Goal: Task Accomplishment & Management: Manage account settings

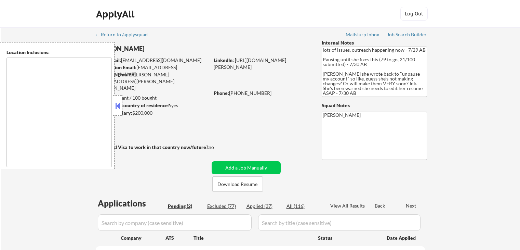
select select ""pending""
type textarea "[GEOGRAPHIC_DATA], [GEOGRAPHIC_DATA] [GEOGRAPHIC_DATA], [GEOGRAPHIC_DATA] [GEOG…"
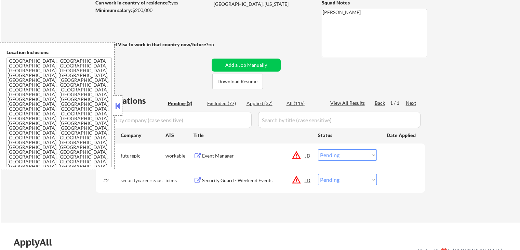
scroll to position [137, 0]
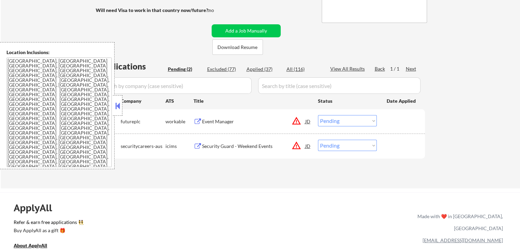
click at [208, 121] on div "Event Manager" at bounding box center [253, 121] width 103 height 7
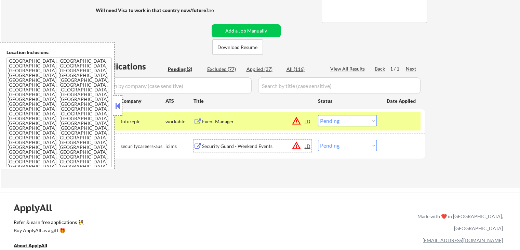
click at [239, 146] on div "Security Guard - Weekend Events" at bounding box center [253, 146] width 103 height 7
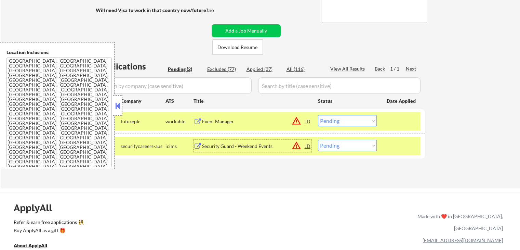
drag, startPoint x: 334, startPoint y: 140, endPoint x: 340, endPoint y: 144, distance: 6.9
click at [337, 141] on select "Choose an option... Pending Applied Excluded (Questions) Excluded (Expired) Exc…" at bounding box center [347, 145] width 59 height 11
select select ""excluded__location_""
click at [318, 140] on select "Choose an option... Pending Applied Excluded (Questions) Excluded (Expired) Exc…" at bounding box center [347, 145] width 59 height 11
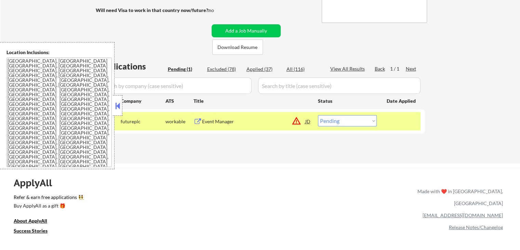
drag, startPoint x: 340, startPoint y: 122, endPoint x: 344, endPoint y: 126, distance: 5.8
click at [342, 123] on select "Choose an option... Pending Applied Excluded (Questions) Excluded (Expired) Exc…" at bounding box center [347, 120] width 59 height 11
select select ""excluded""
click at [318, 115] on select "Choose an option... Pending Applied Excluded (Questions) Excluded (Expired) Exc…" at bounding box center [347, 120] width 59 height 11
